Goal: Find specific page/section: Find specific page/section

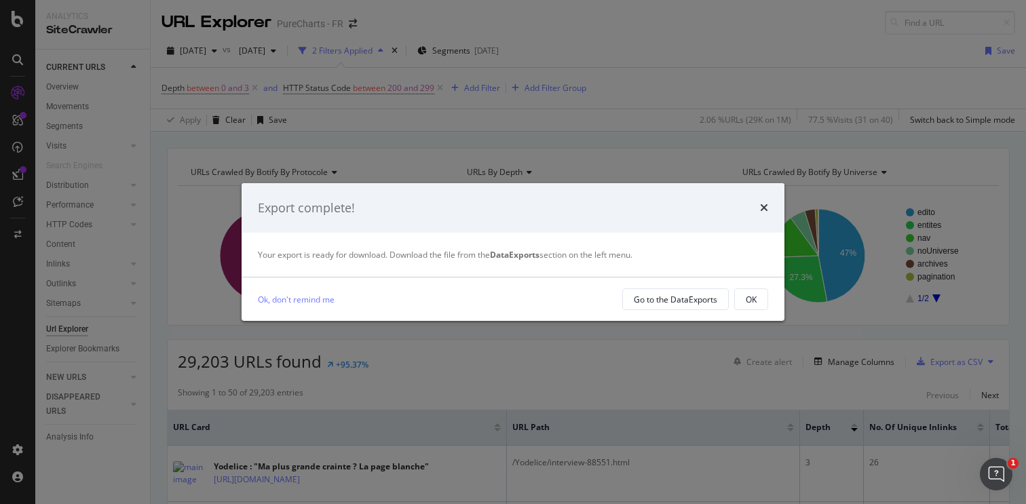
scroll to position [86, 0]
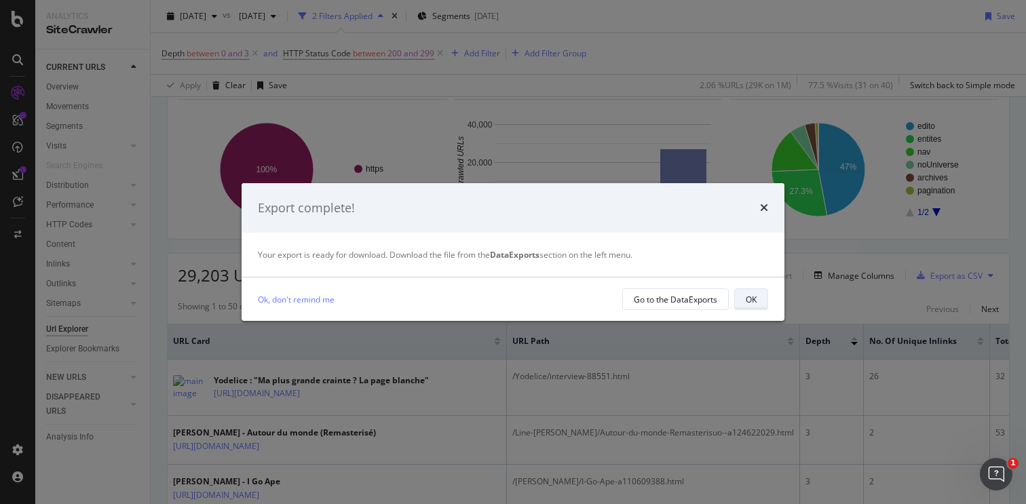
click at [754, 299] on div "OK" at bounding box center [751, 300] width 11 height 12
